Goal: Task Accomplishment & Management: Use online tool/utility

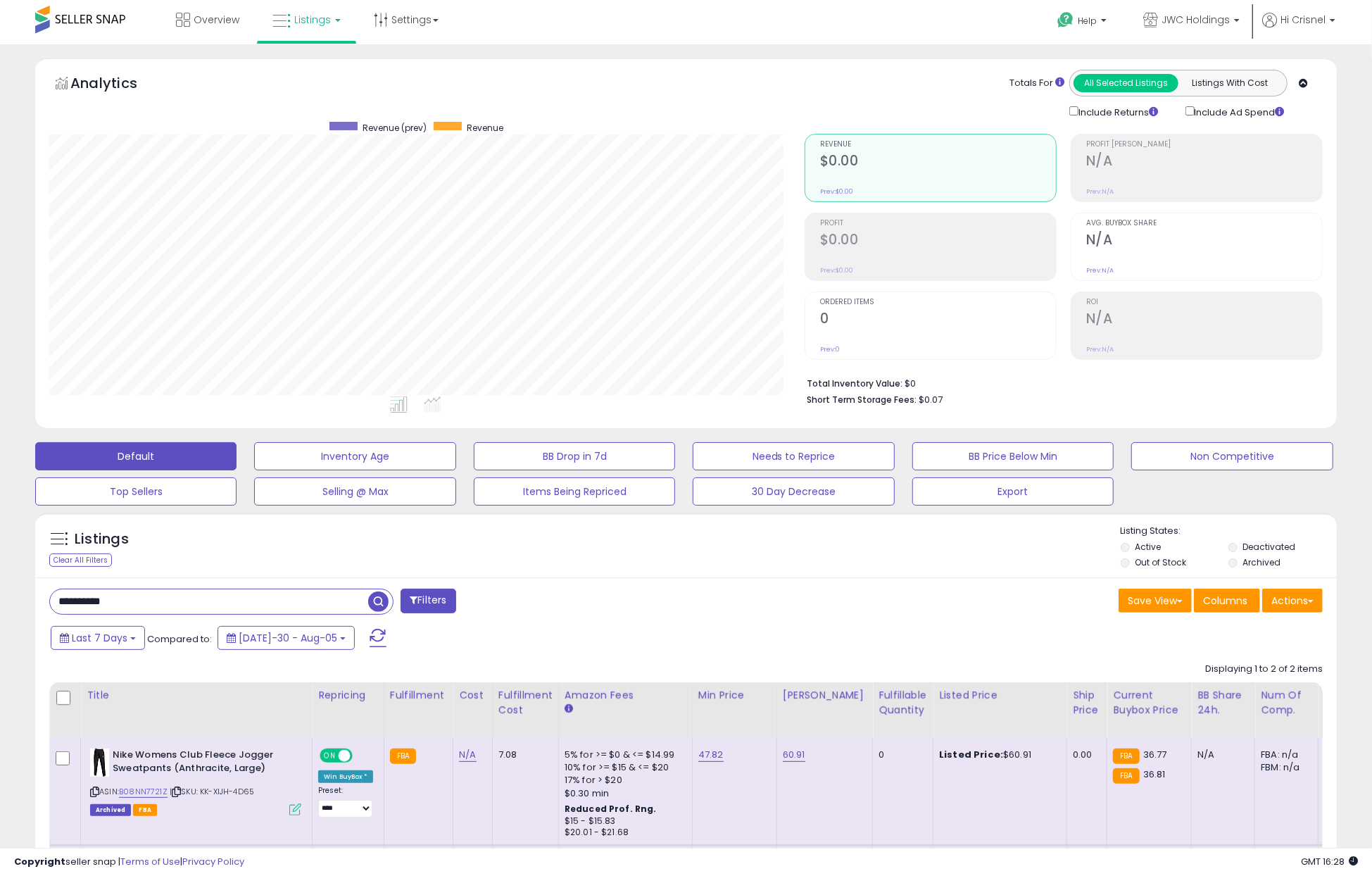
scroll to position [288, 755]
click at [212, 592] on input "**********" at bounding box center [208, 601] width 318 height 24
paste input "**********"
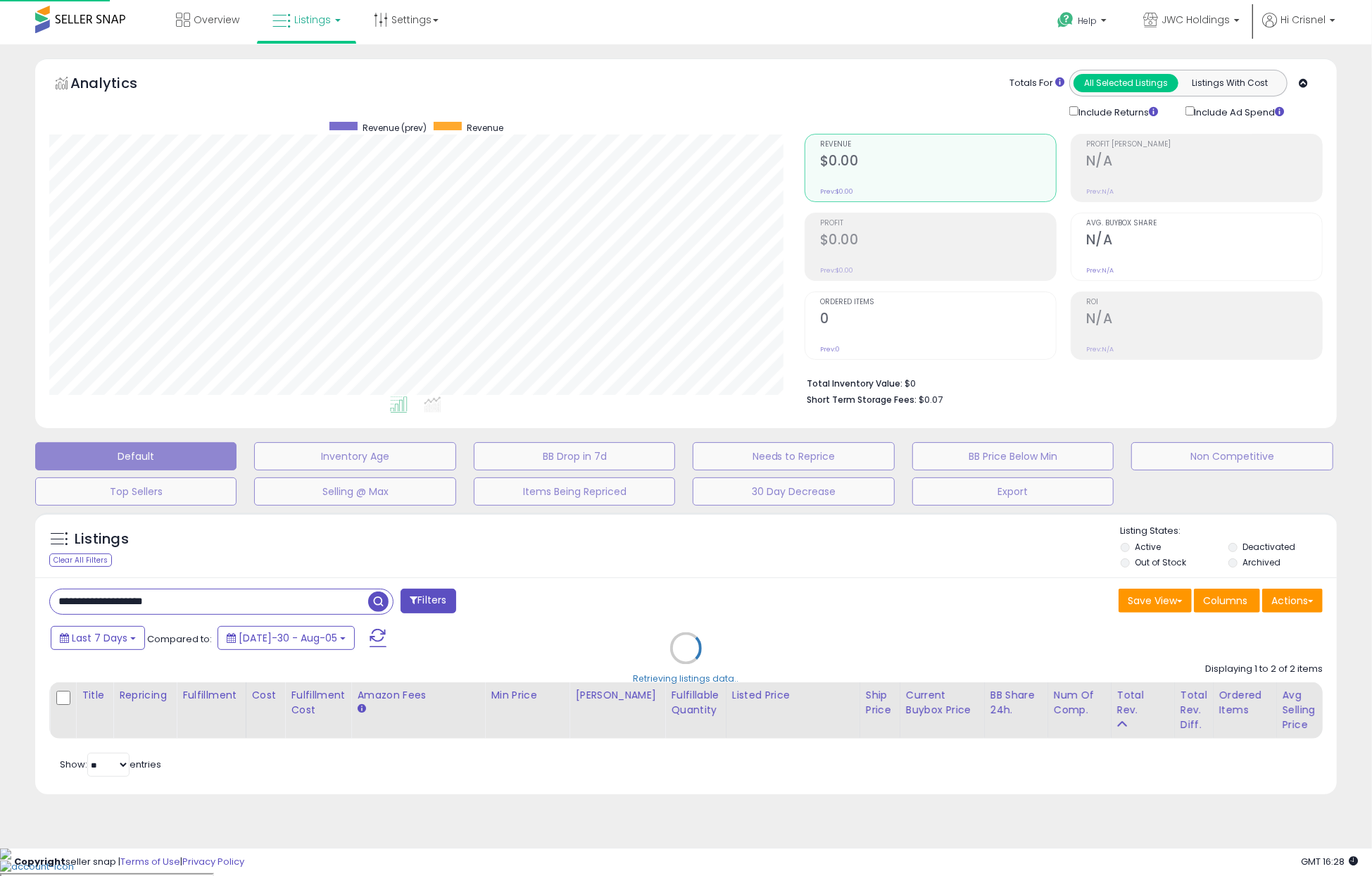
scroll to position [0, 0]
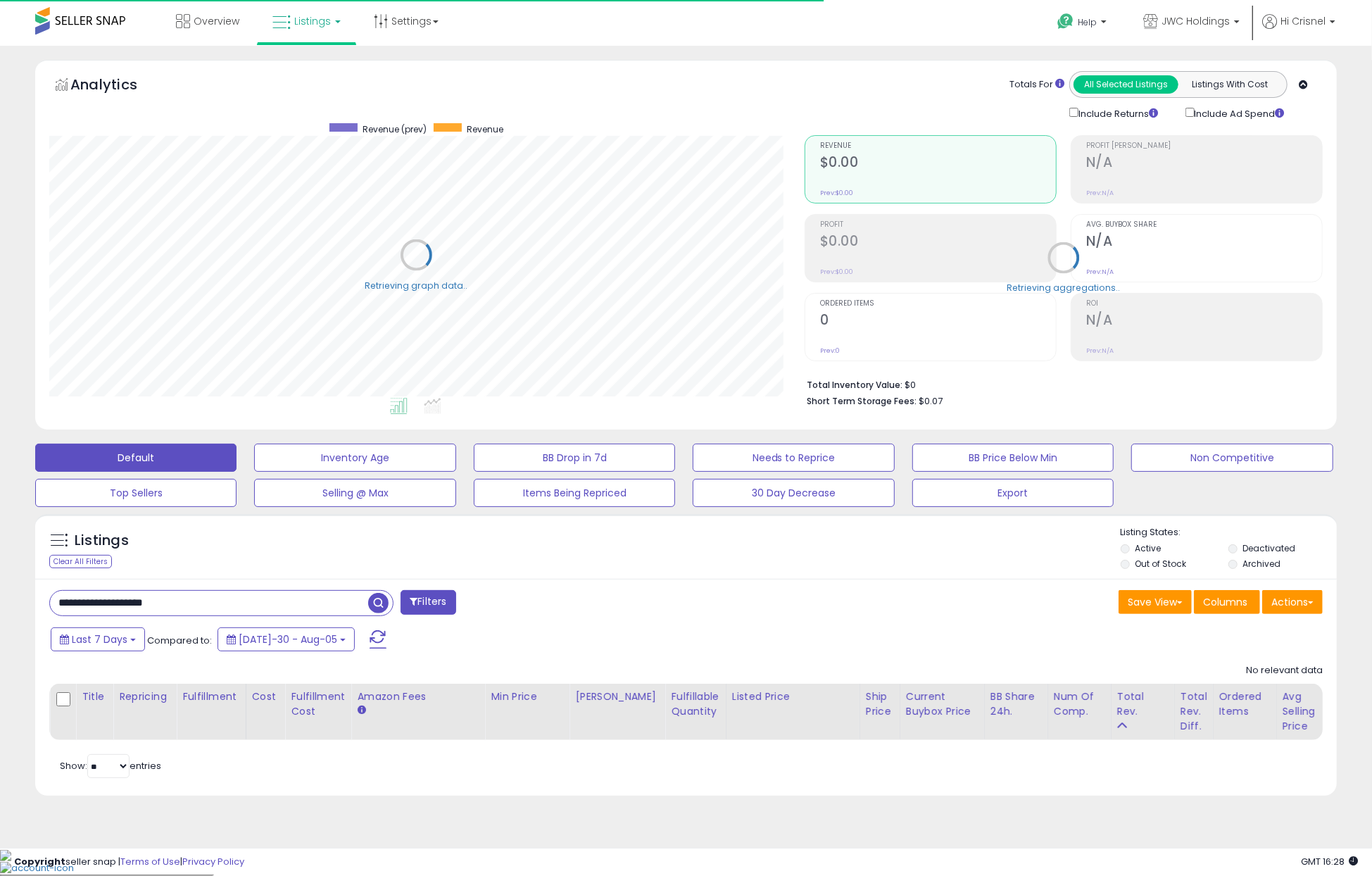
click at [212, 600] on input "**********" at bounding box center [208, 602] width 318 height 24
paste input "text"
type input "**********"
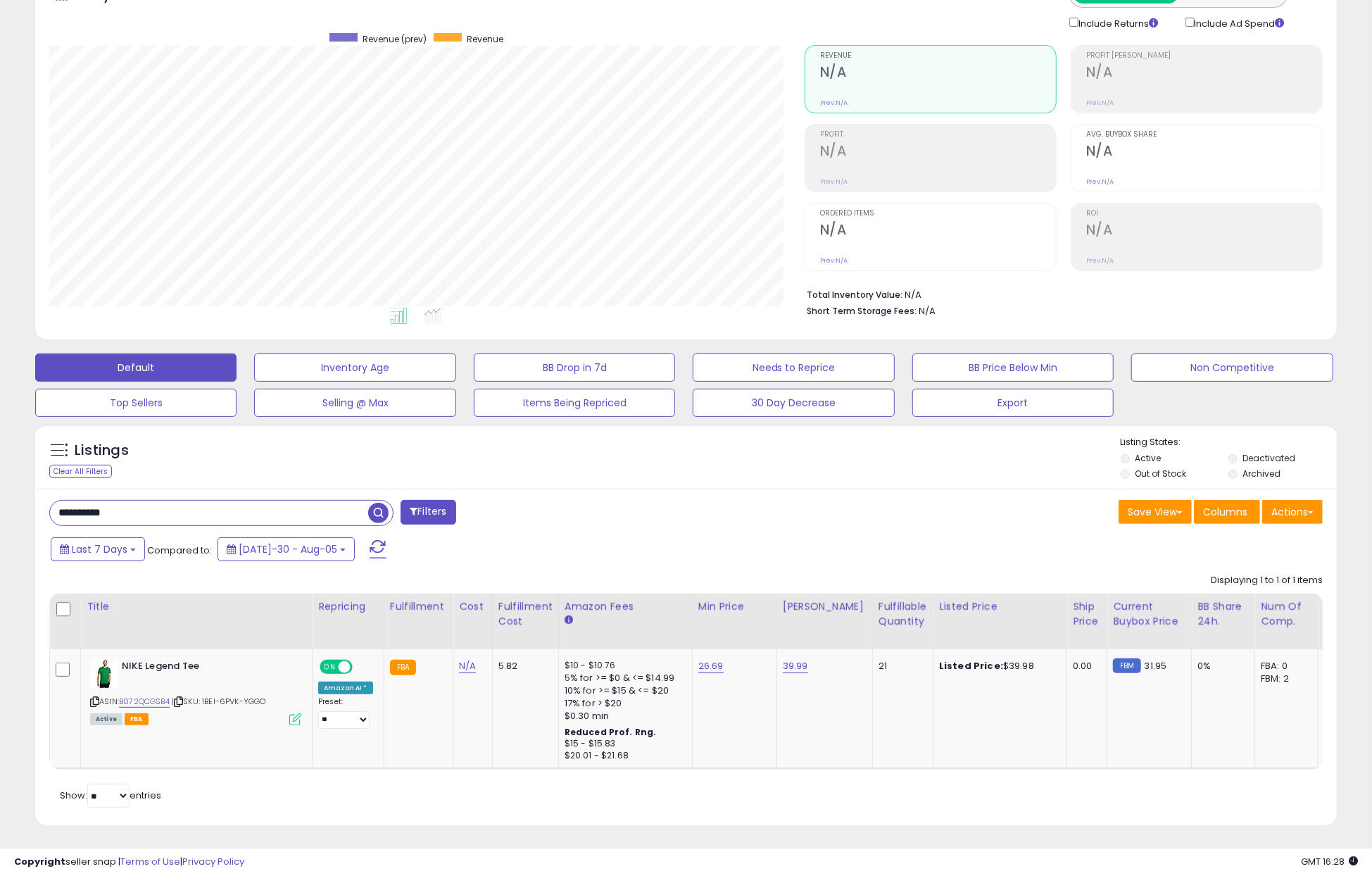
scroll to position [91, 0]
click at [151, 703] on link "B072QCGSB4" at bounding box center [145, 701] width 51 height 12
click at [601, 452] on div "Listings Clear All Filters Listing States:" at bounding box center [686, 459] width 1302 height 48
click at [456, 365] on button "Needs to Reprice" at bounding box center [355, 367] width 201 height 28
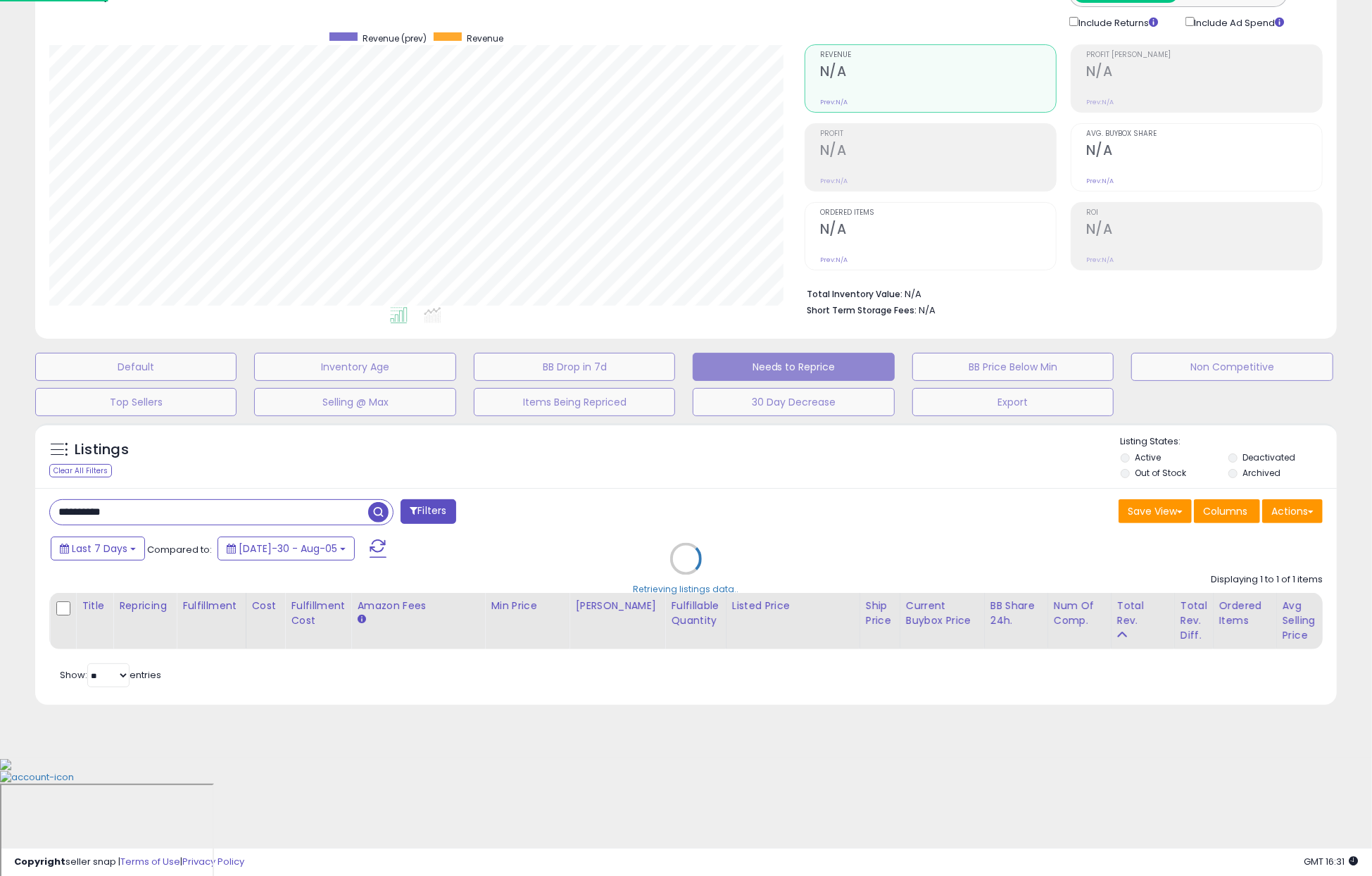
scroll to position [0, 0]
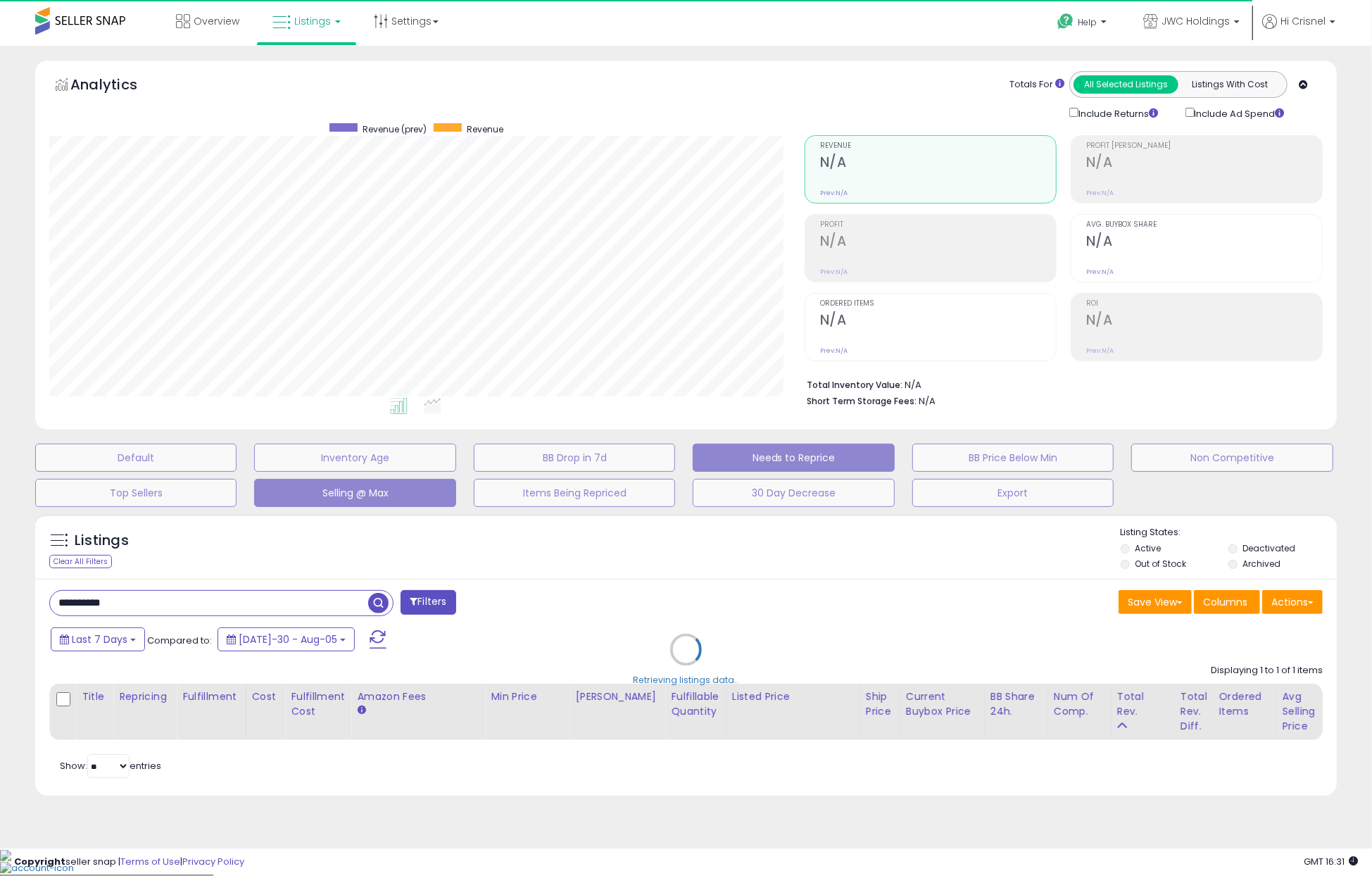
select select "**"
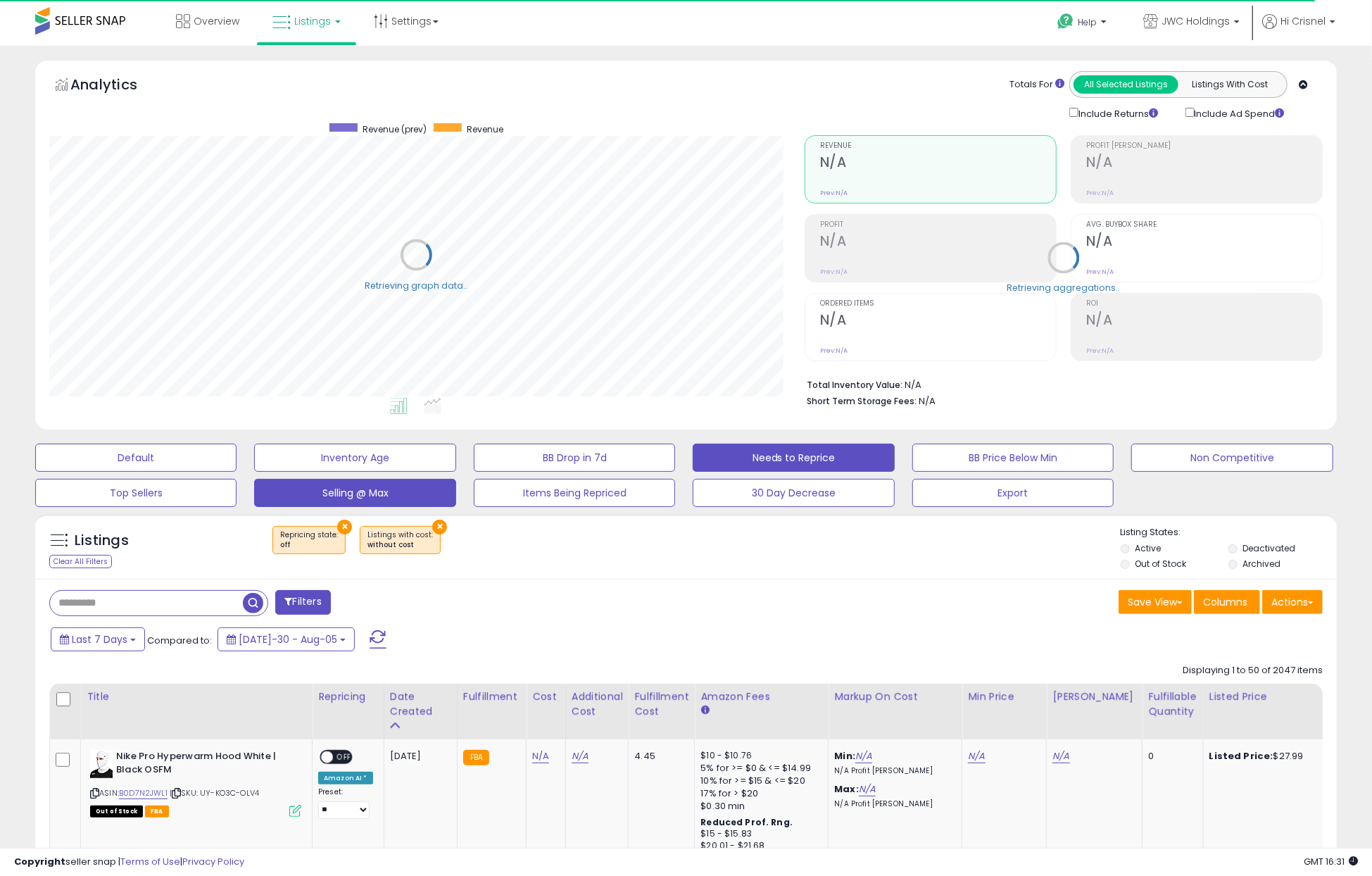
click at [237, 471] on button "Selling @ Max" at bounding box center [136, 458] width 201 height 28
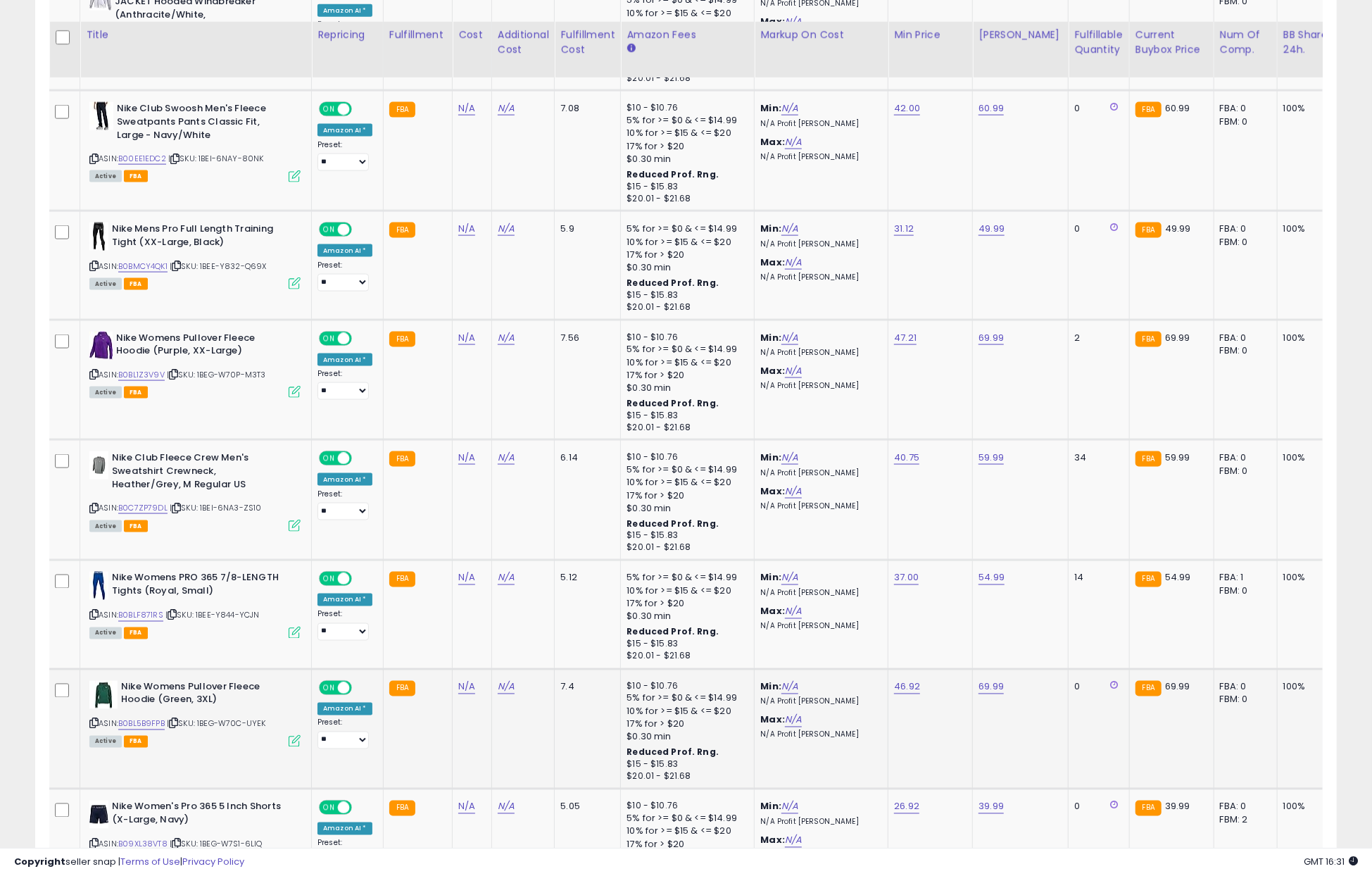
scroll to position [5788, 0]
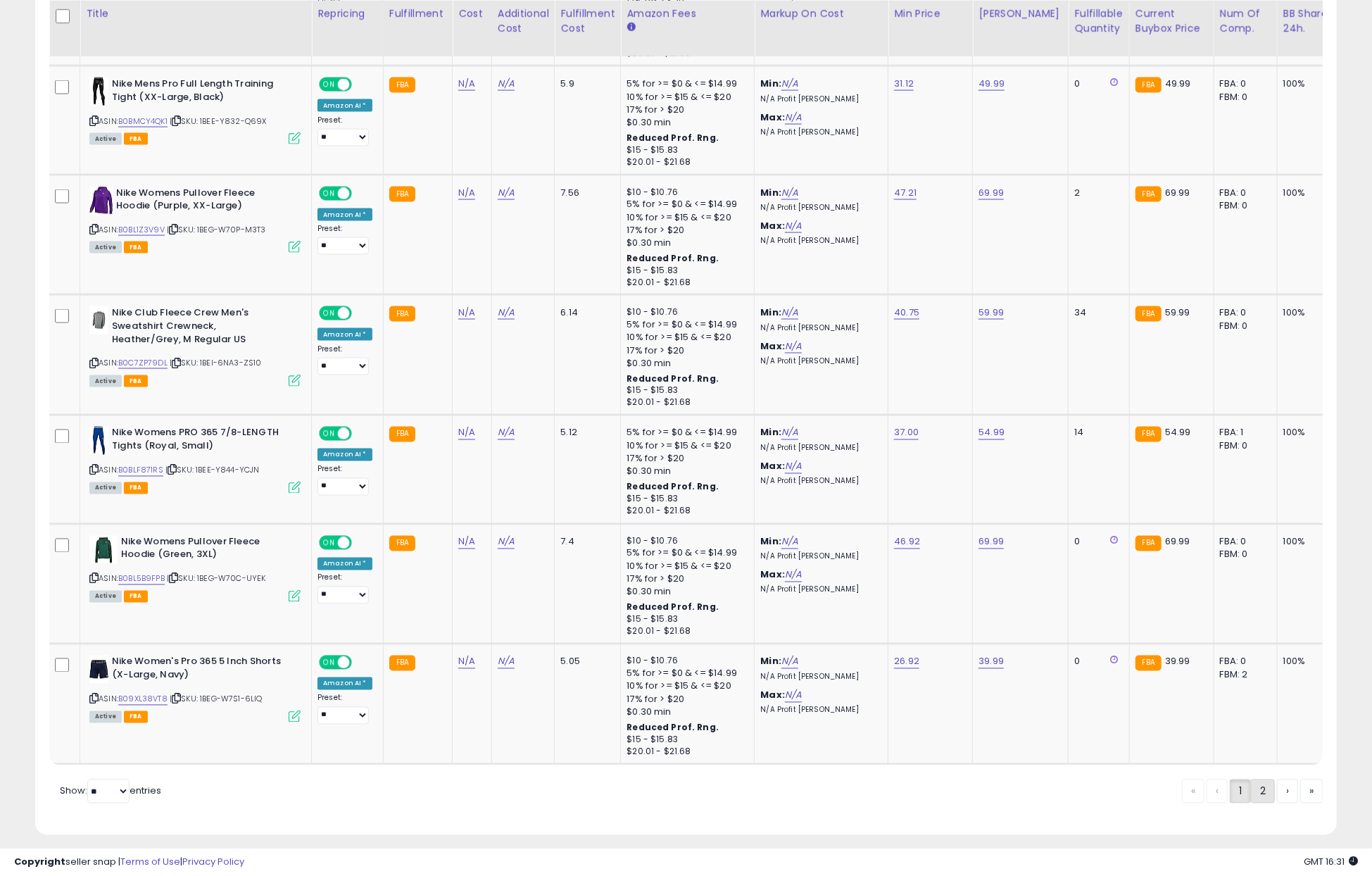
click at [1301, 779] on link "2" at bounding box center [1311, 791] width 22 height 23
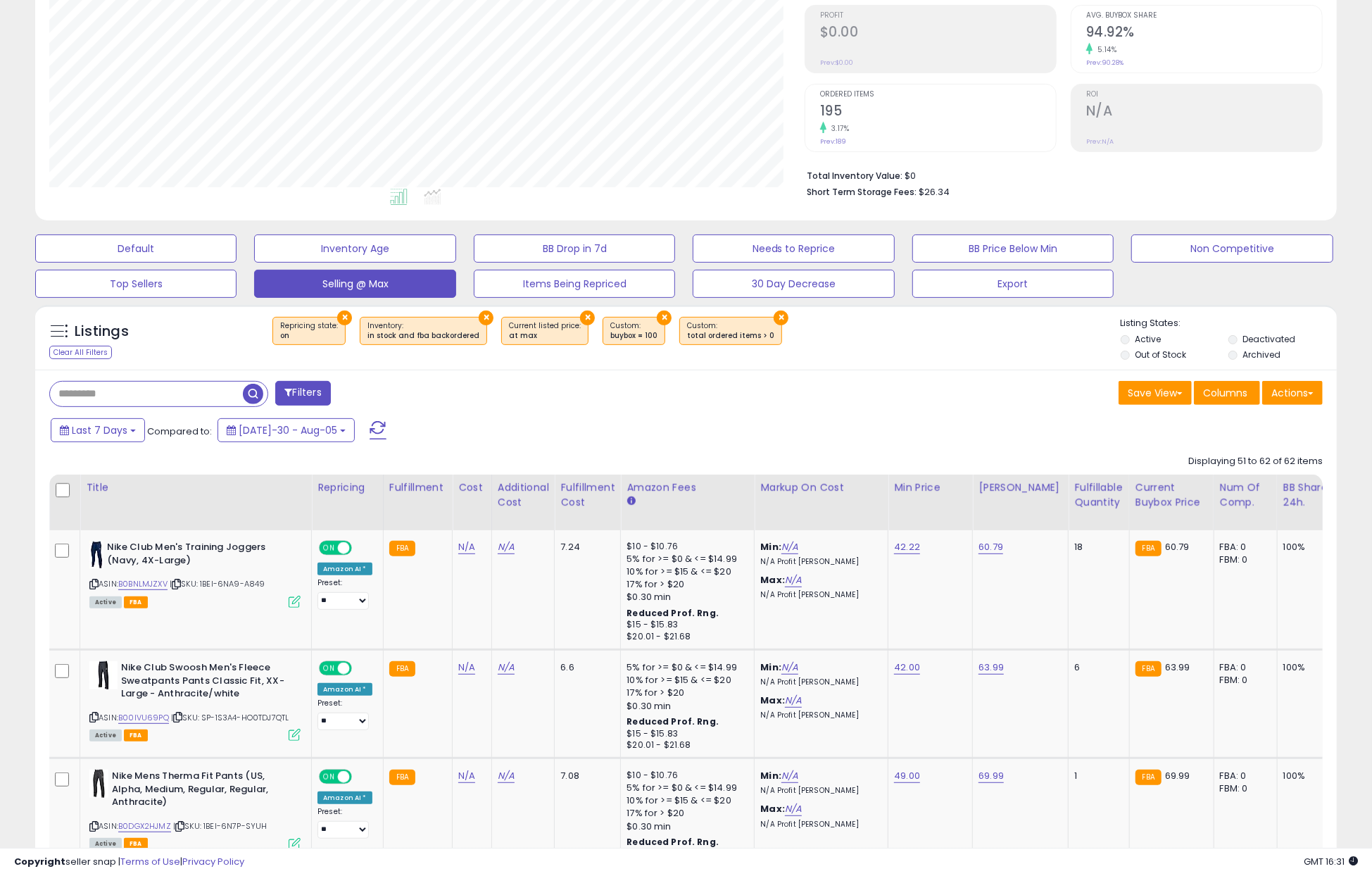
scroll to position [0, 0]
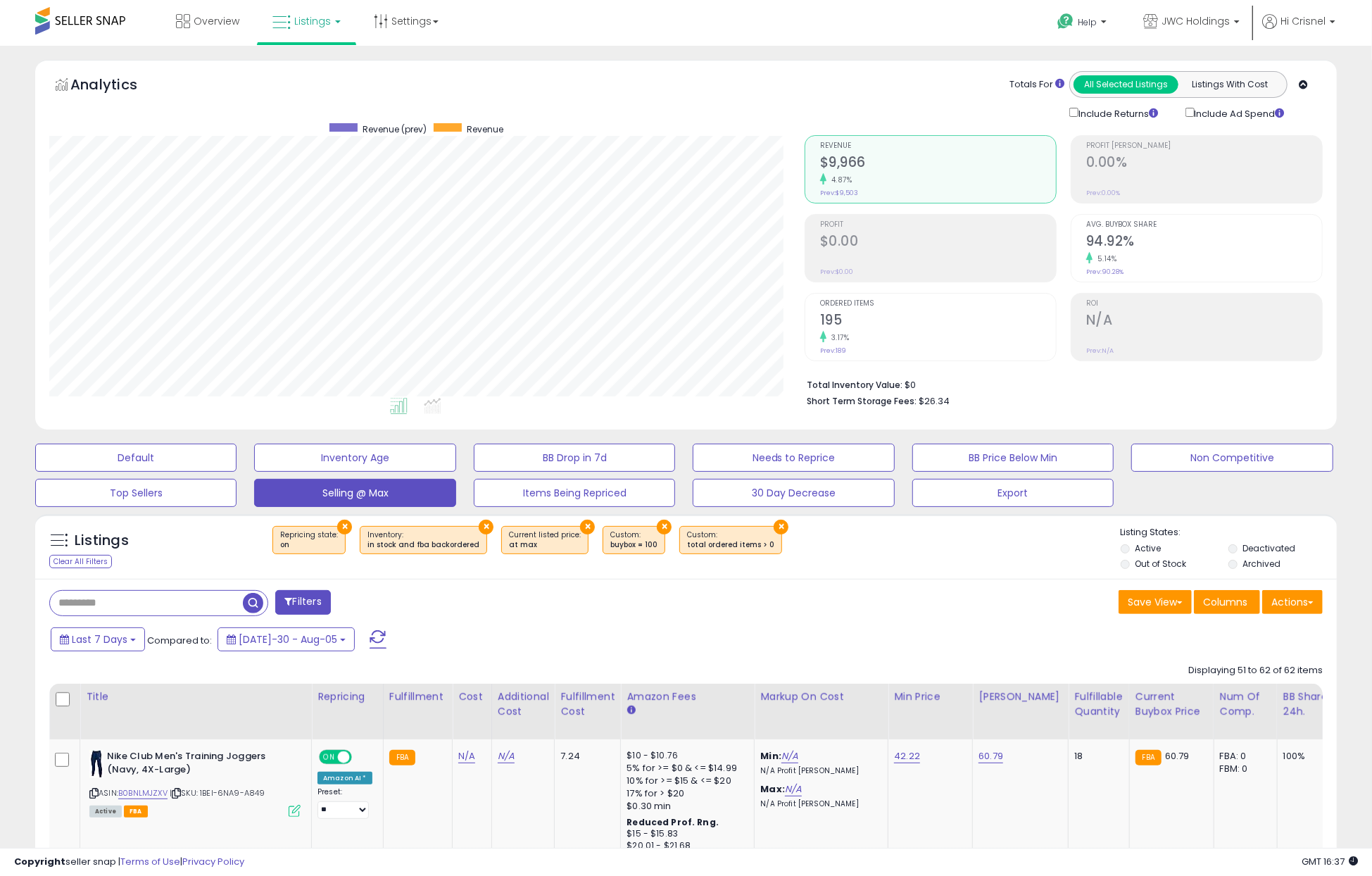
click at [1016, 643] on div "Last 7 Days Compared to: [DATE]-30 - Aug-05" at bounding box center [684, 640] width 1295 height 31
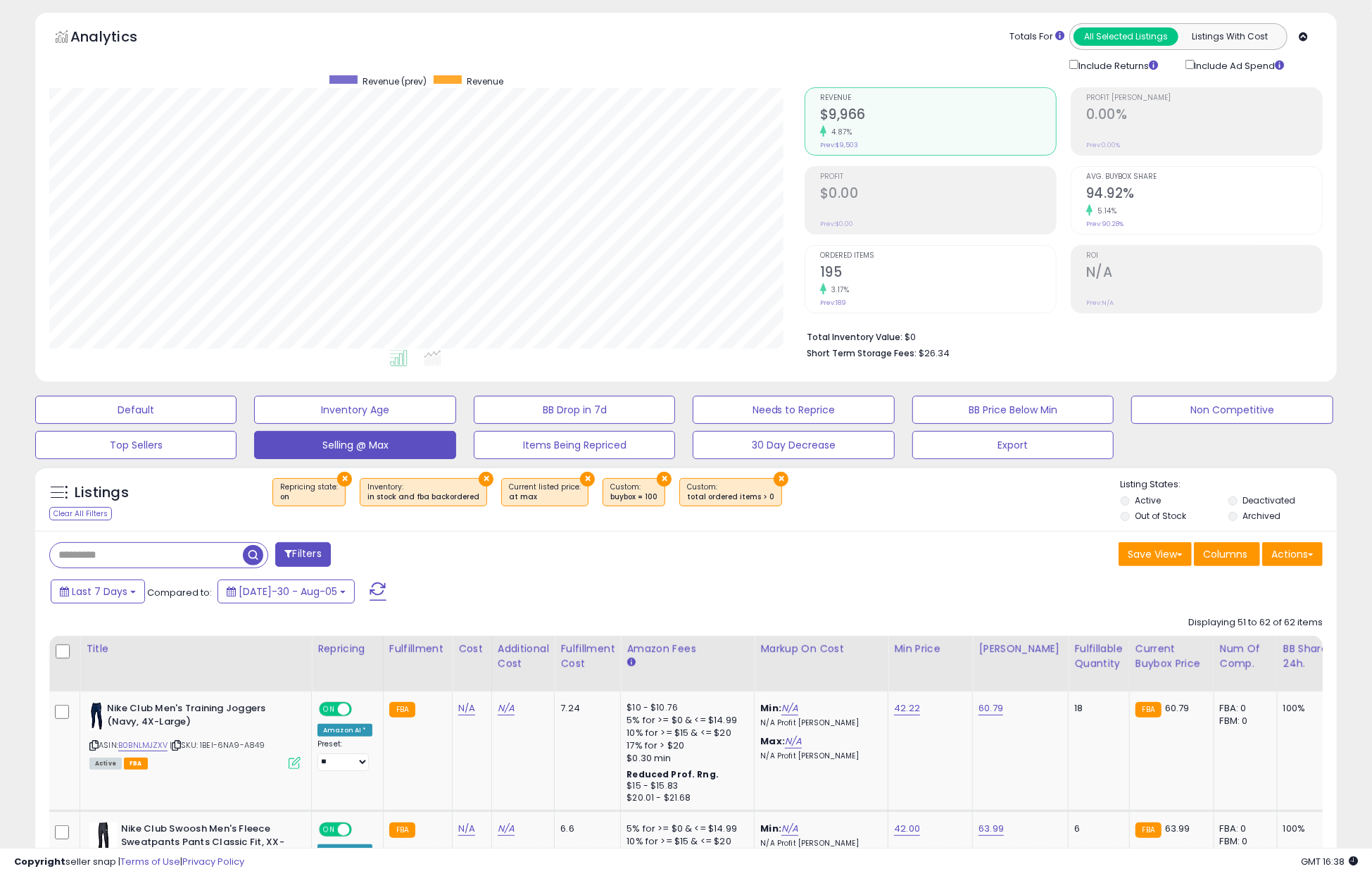
scroll to position [47, 0]
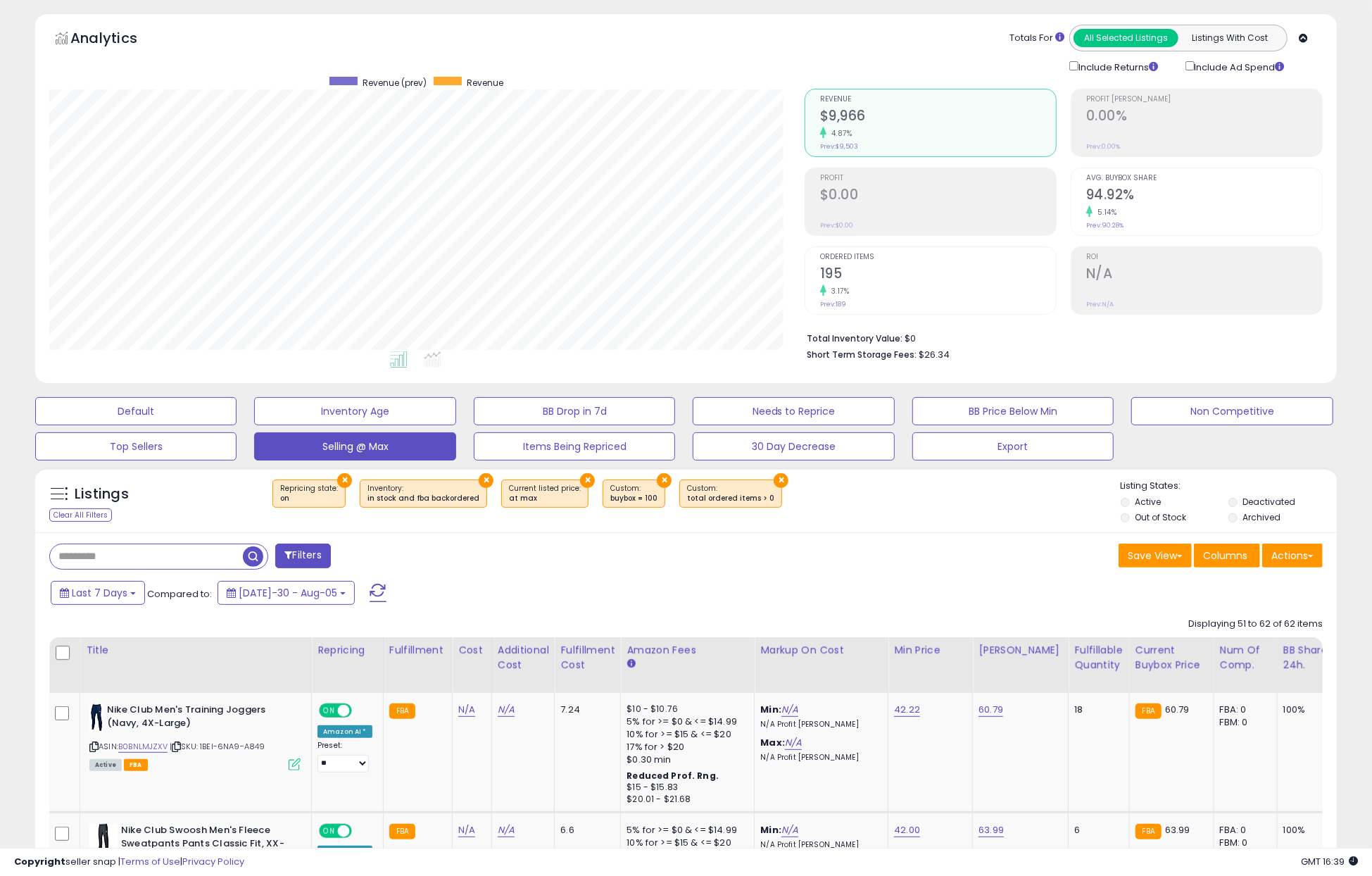
click at [994, 499] on div "× Repricing state : on × Inventory × at max" at bounding box center [687, 499] width 865 height 39
click at [994, 498] on div "× Repricing state : on × Inventory × at max" at bounding box center [687, 499] width 865 height 39
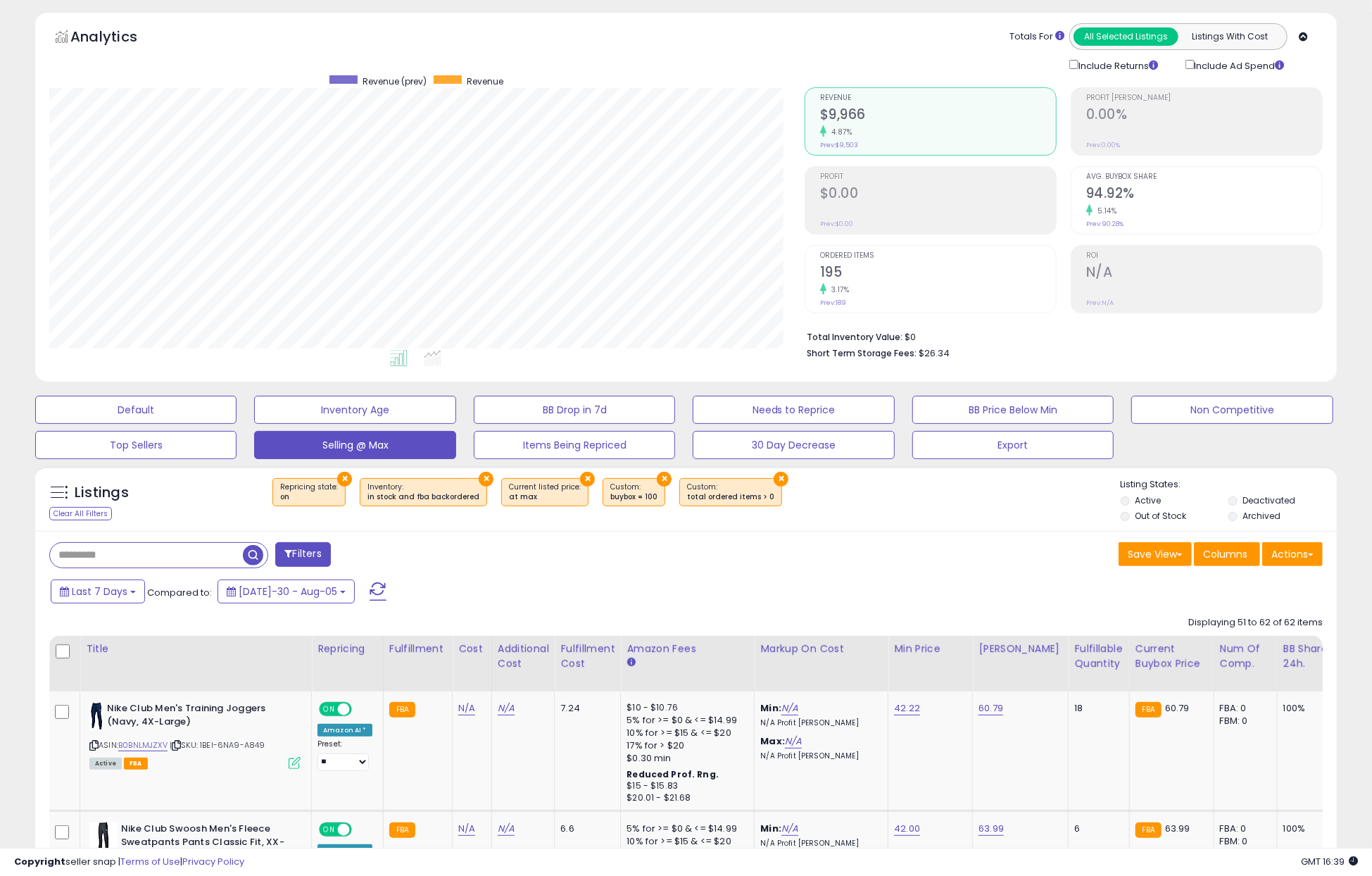
scroll to position [46, 0]
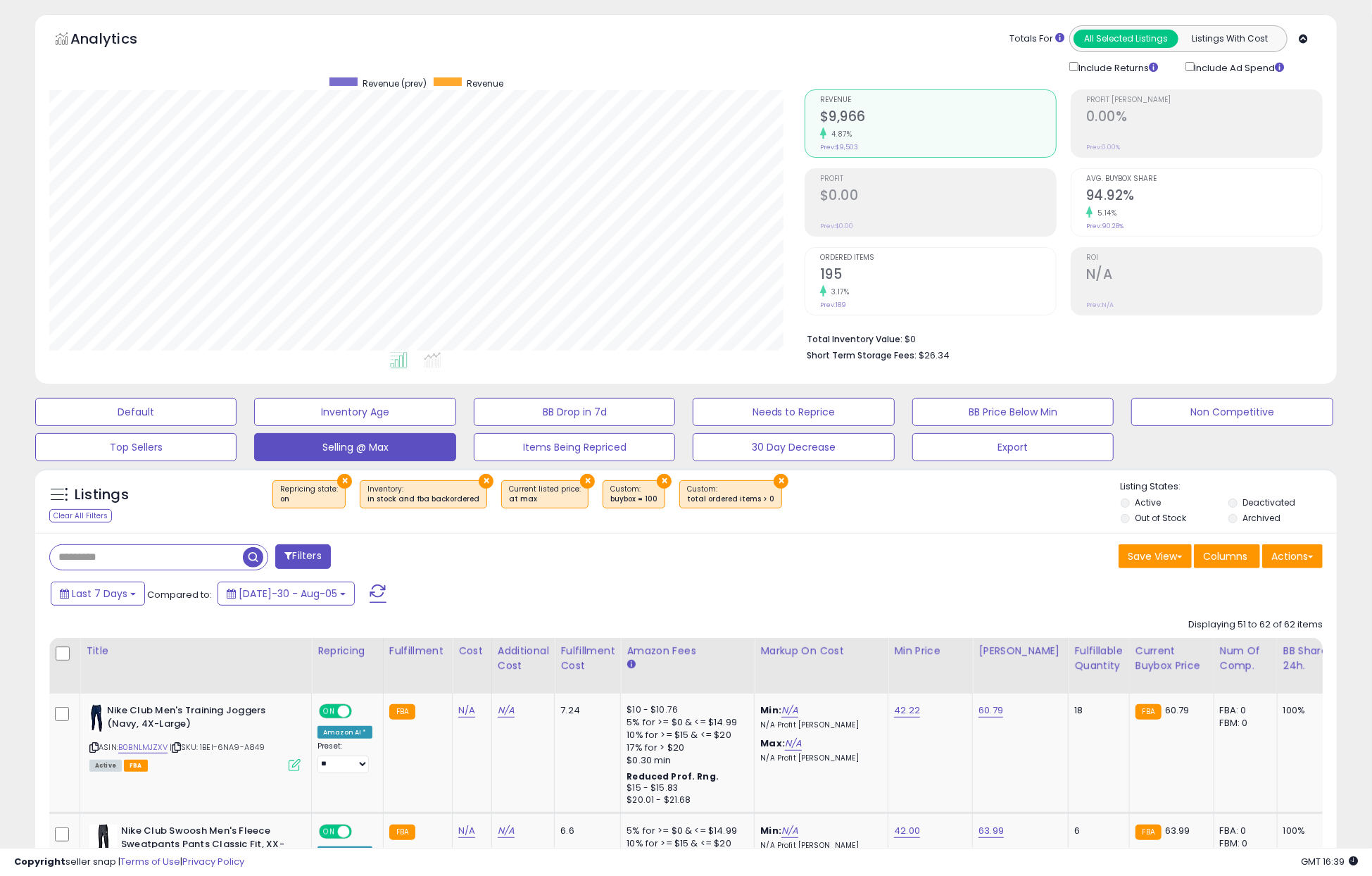
click at [995, 494] on div "× Repricing state : on × Inventory × at max" at bounding box center [687, 500] width 865 height 39
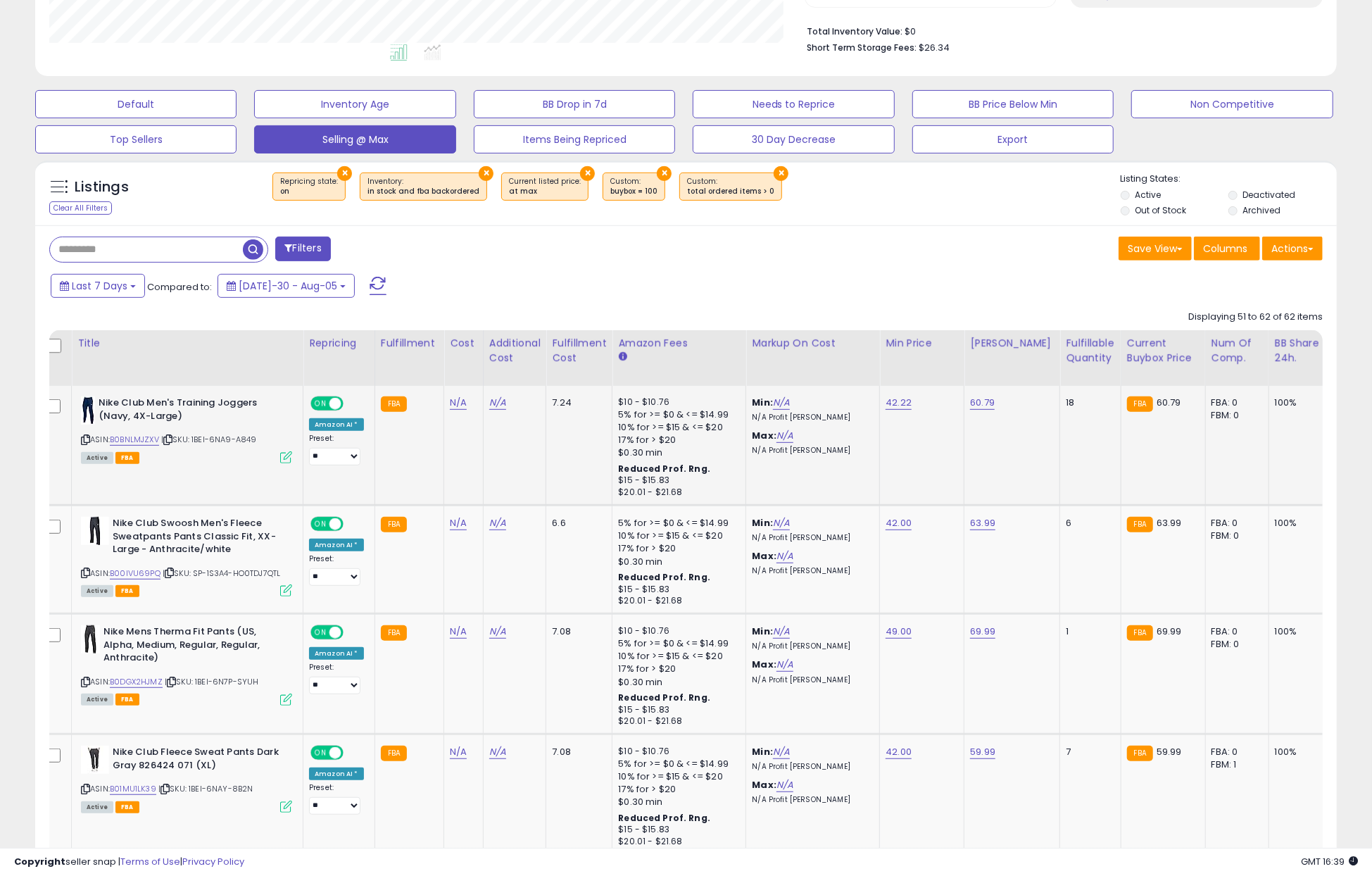
scroll to position [0, 0]
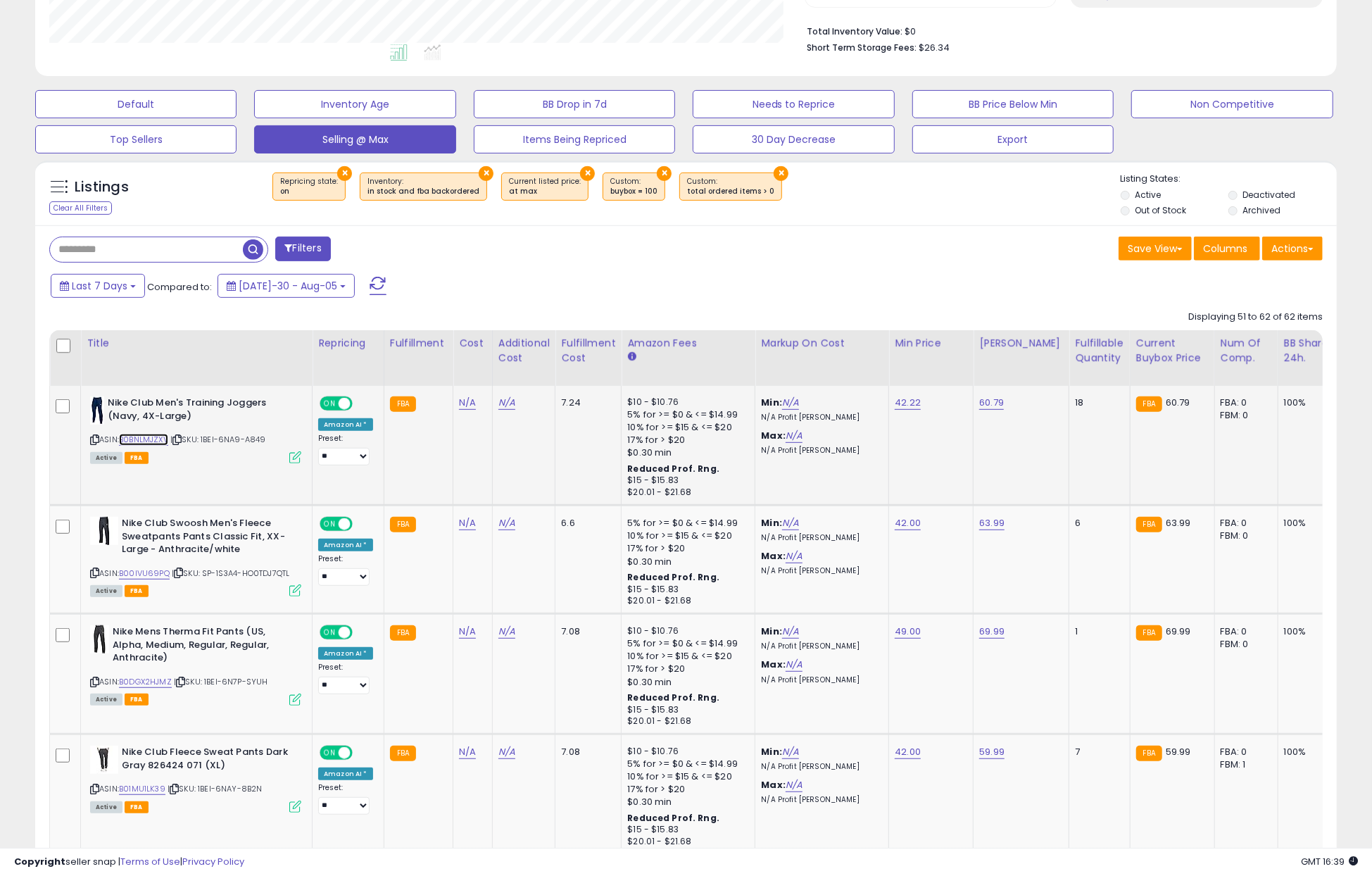
click at [153, 437] on link "B0BNLMJZXV" at bounding box center [144, 439] width 49 height 12
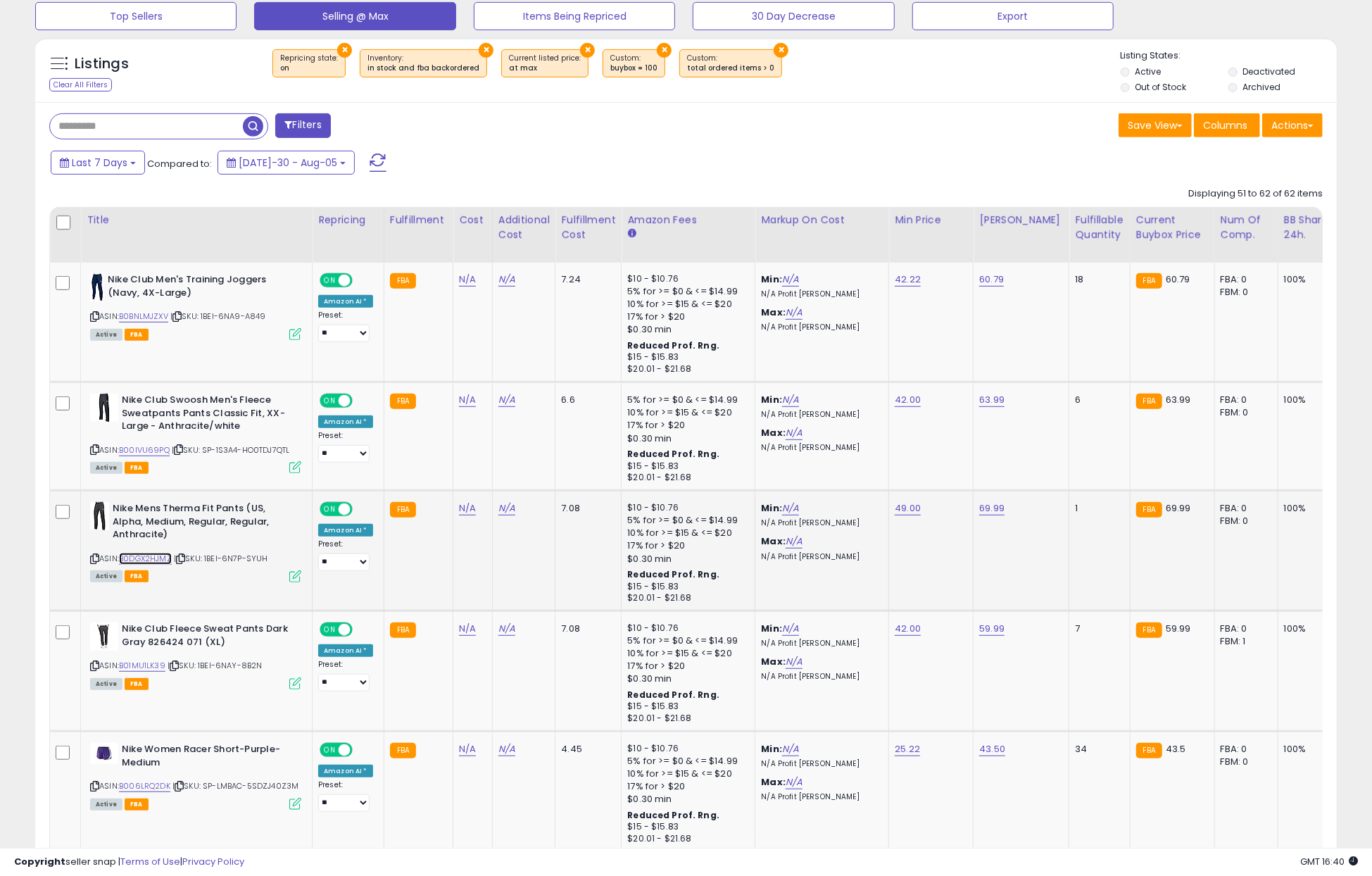
click at [162, 554] on link "B0DGX2HJMZ" at bounding box center [146, 558] width 53 height 12
click at [148, 446] on link "B00IVU69PQ" at bounding box center [145, 450] width 51 height 12
click at [149, 451] on link "B00IVU69PQ" at bounding box center [145, 450] width 51 height 12
drag, startPoint x: 525, startPoint y: 168, endPoint x: 465, endPoint y: 153, distance: 61.8
click at [525, 167] on div "Last 7 Days Compared to: [DATE]-30 - Aug-05" at bounding box center [524, 164] width 955 height 31
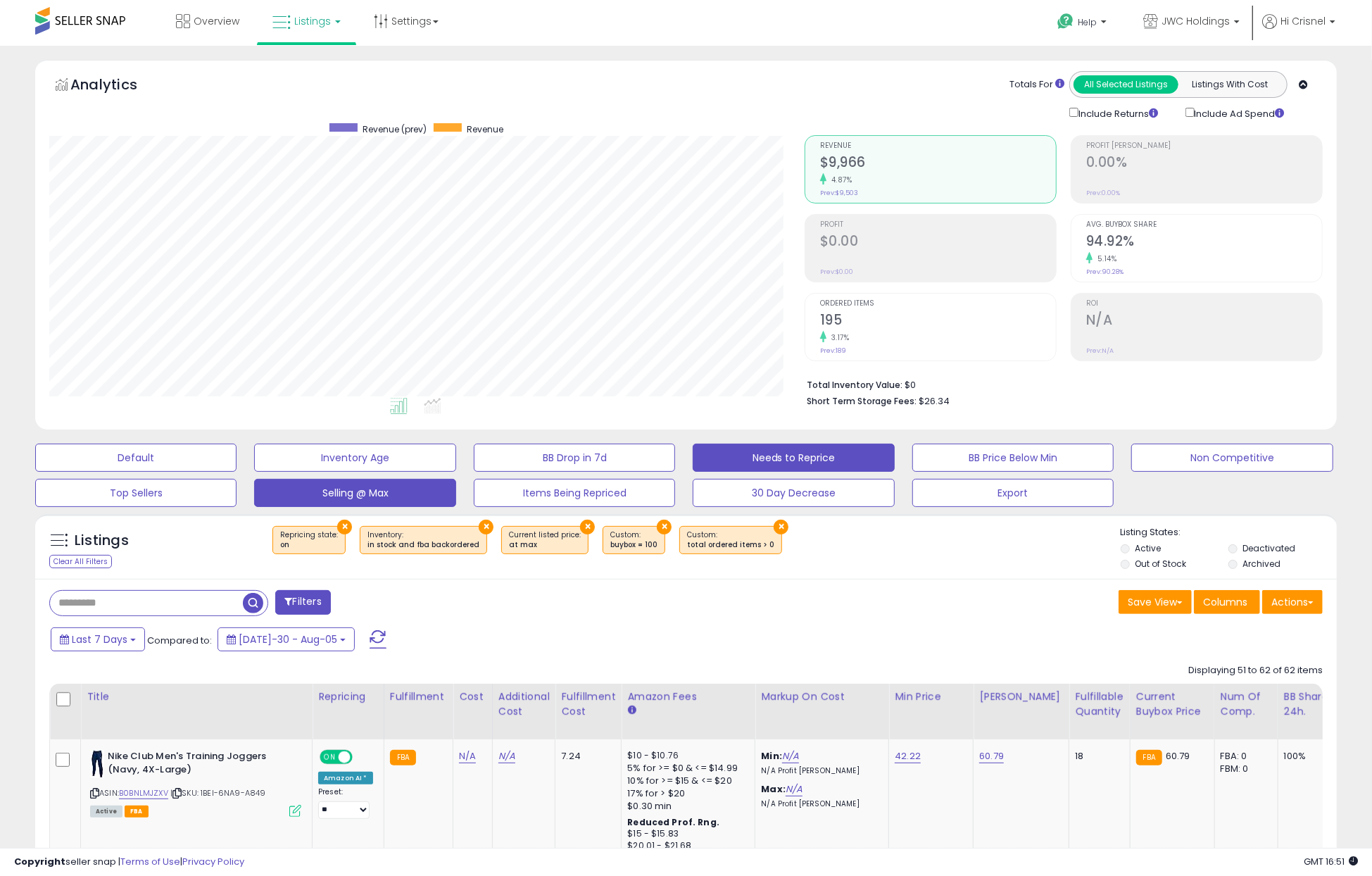
click at [237, 454] on button "Needs to Reprice" at bounding box center [136, 458] width 201 height 28
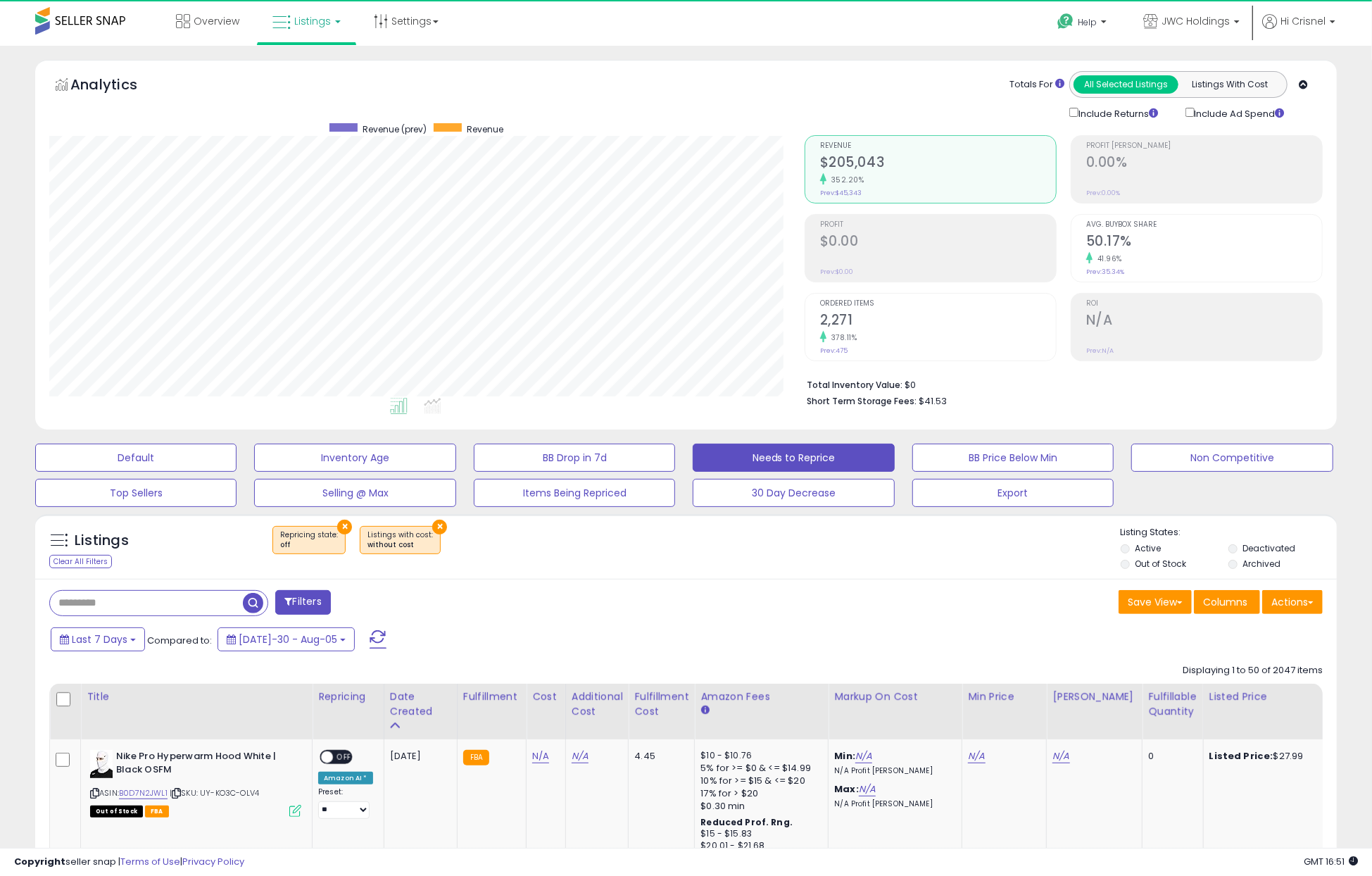
scroll to position [288, 755]
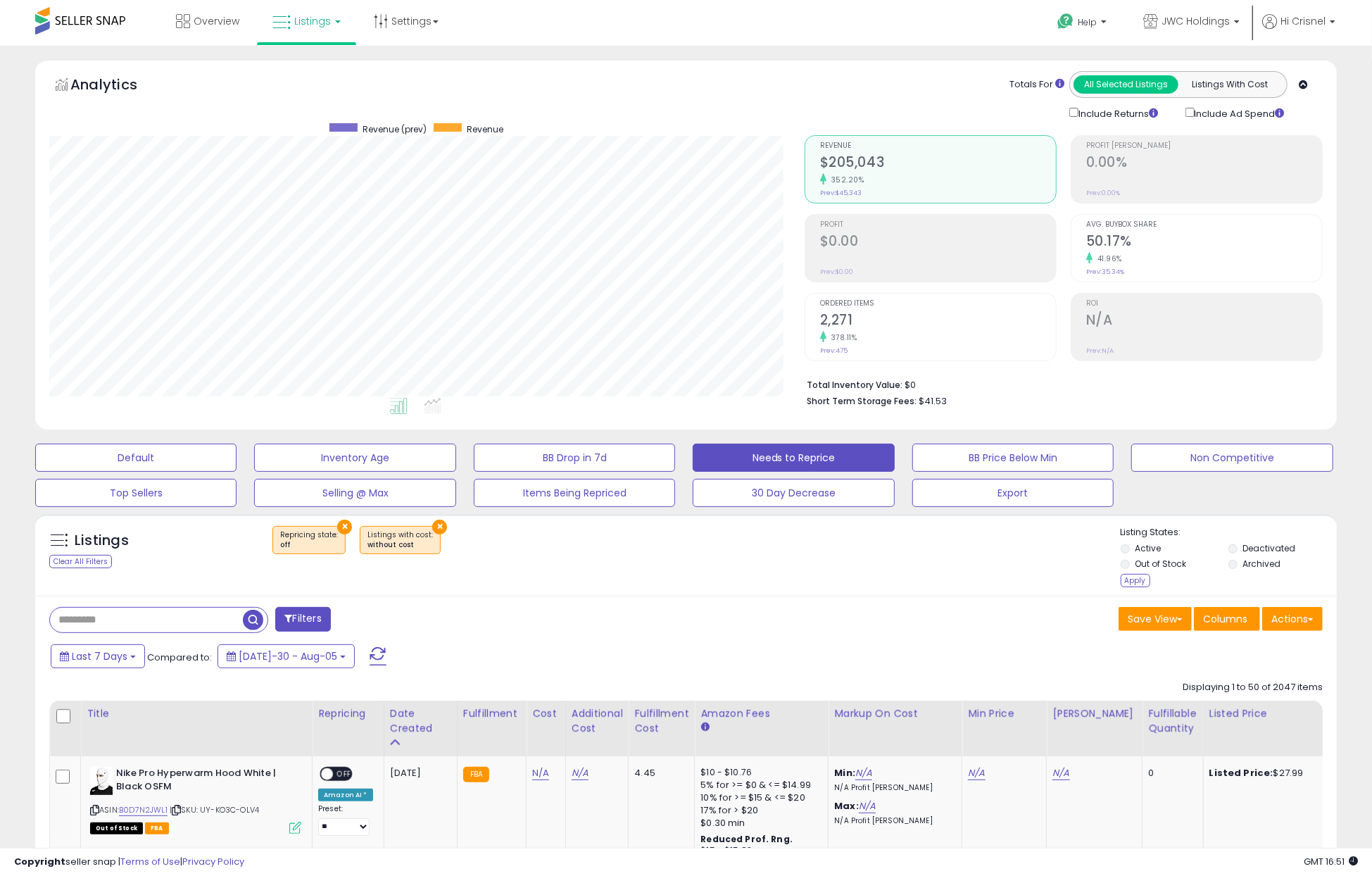
drag, startPoint x: 1132, startPoint y: 574, endPoint x: 1265, endPoint y: 609, distance: 137.5
click at [1132, 574] on div "Apply" at bounding box center [1135, 581] width 29 height 14
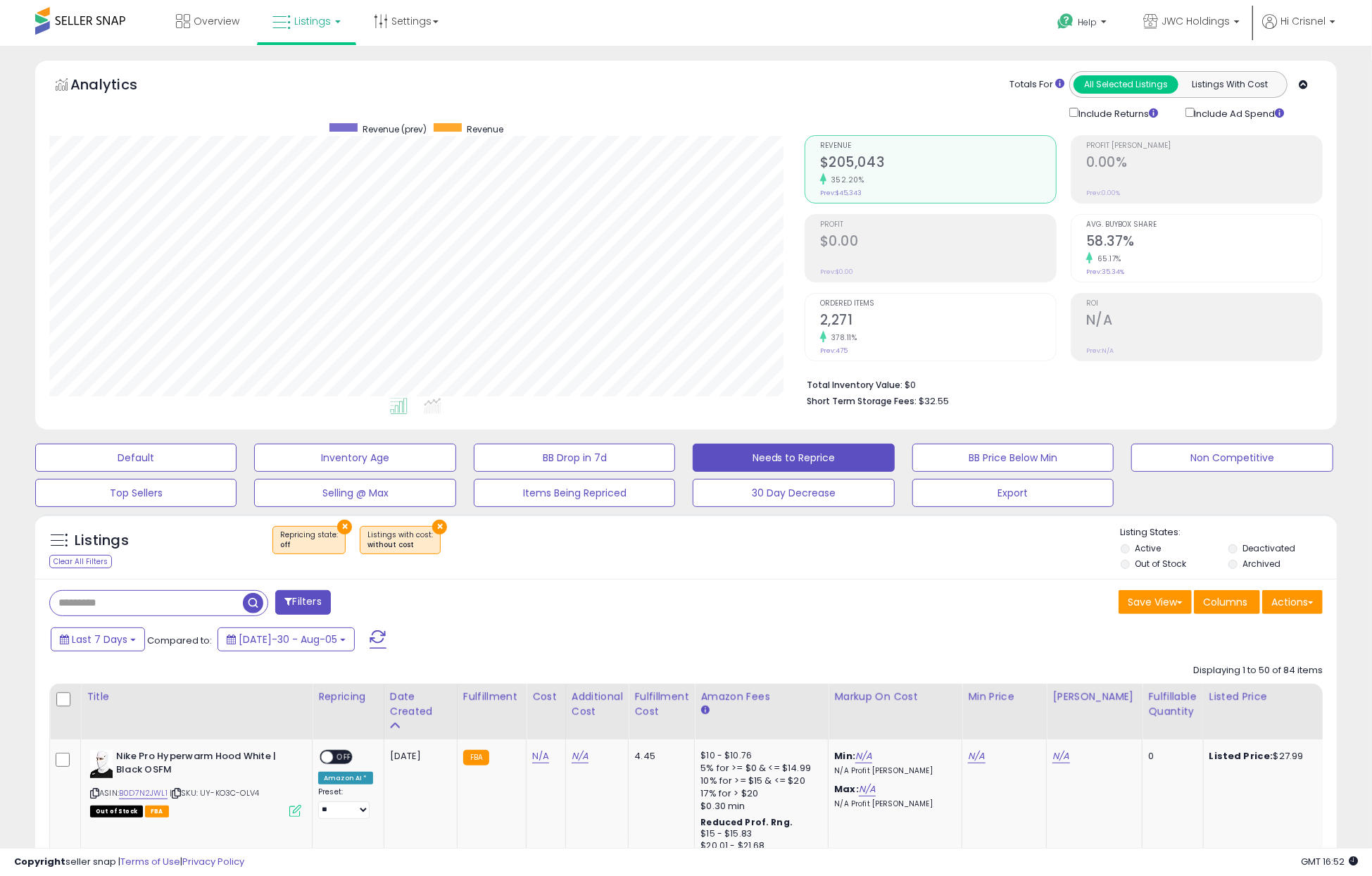
click at [538, 29] on div "Overview Listings" at bounding box center [443, 29] width 907 height 60
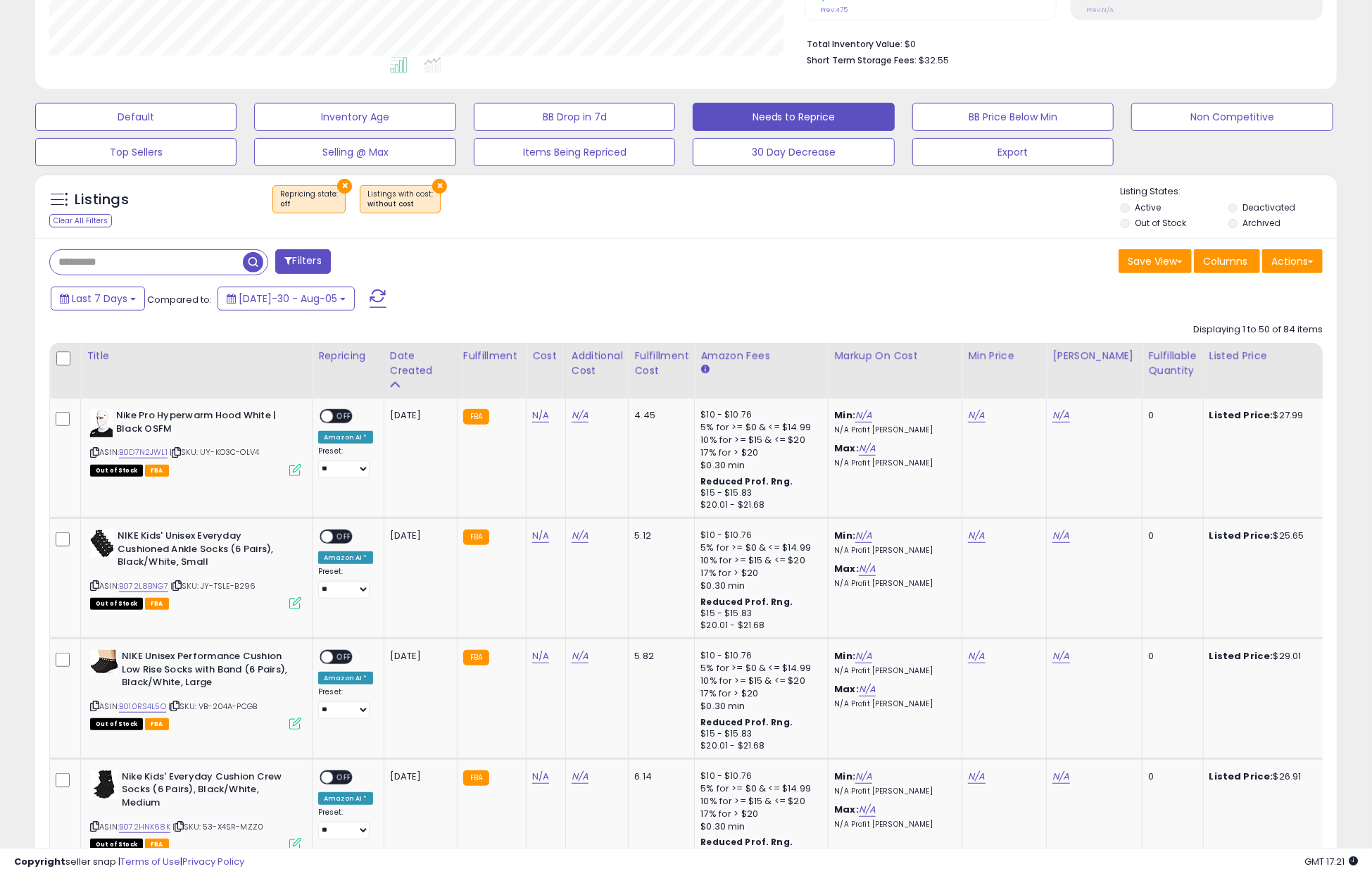
scroll to position [343, 0]
